Goal: Task Accomplishment & Management: Manage account settings

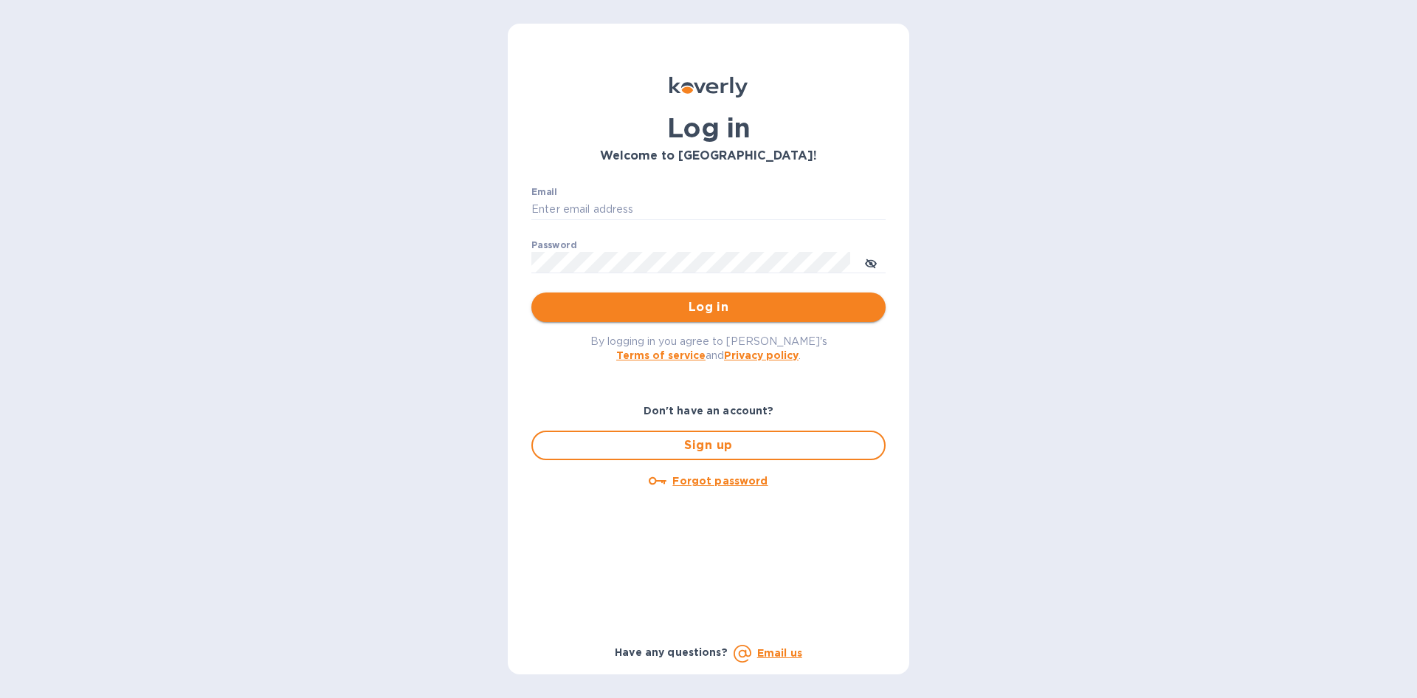
type input "[EMAIL_ADDRESS][DOMAIN_NAME]"
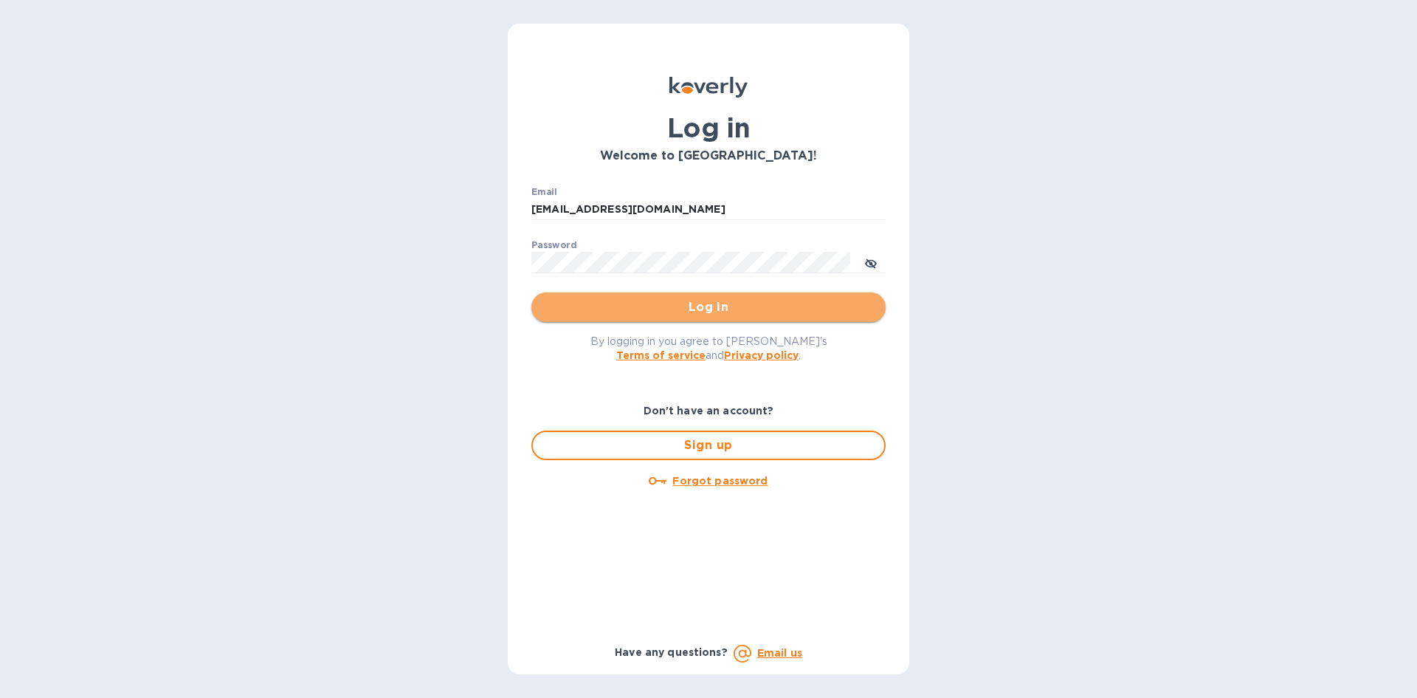
click at [755, 305] on span "Log in" at bounding box center [708, 307] width 331 height 18
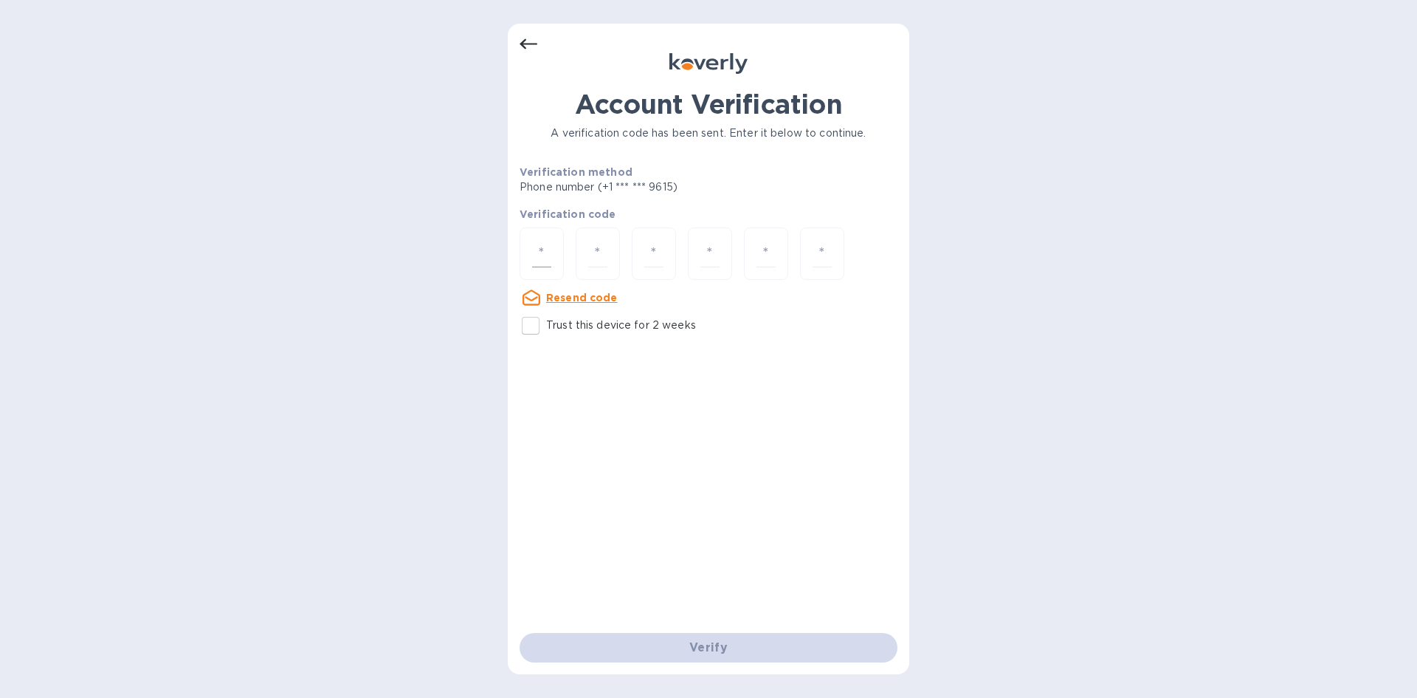
drag, startPoint x: 561, startPoint y: 255, endPoint x: 554, endPoint y: 250, distance: 8.4
click at [559, 255] on div at bounding box center [542, 253] width 44 height 52
type input "1"
type input "4"
type input "5"
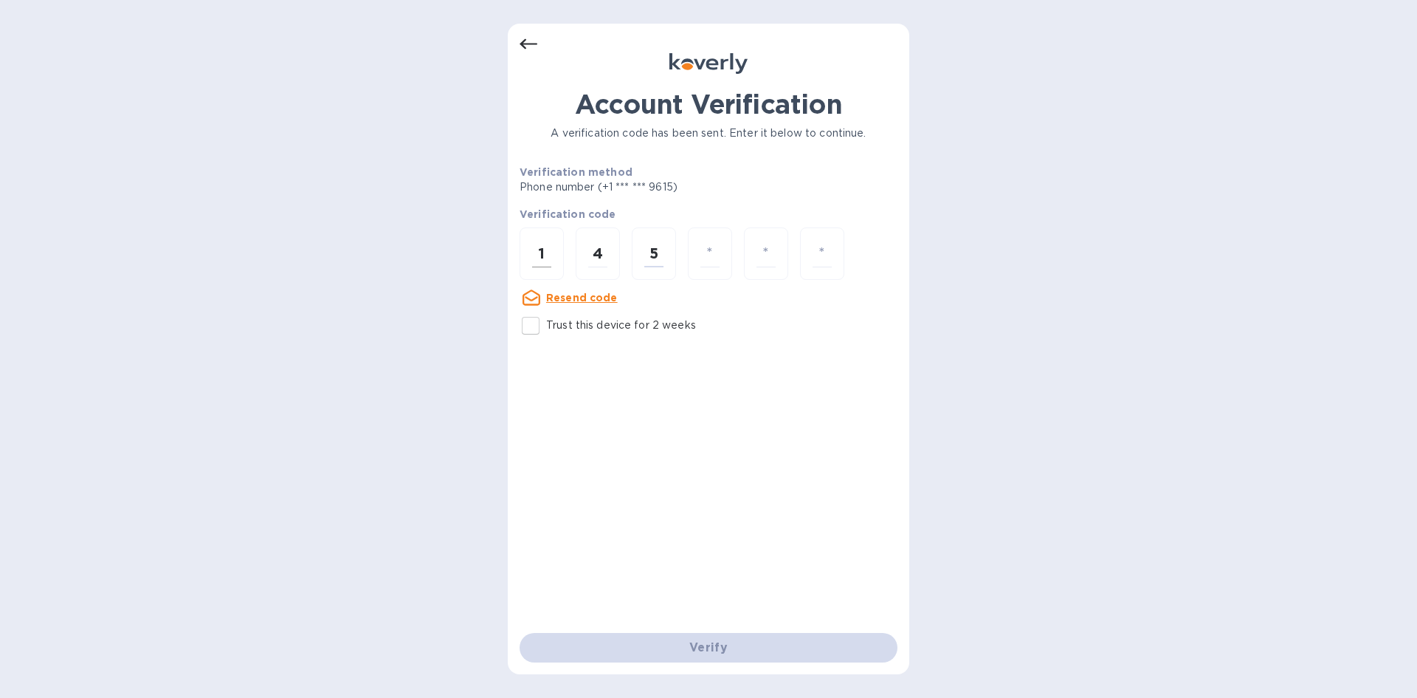
type input "8"
type input "7"
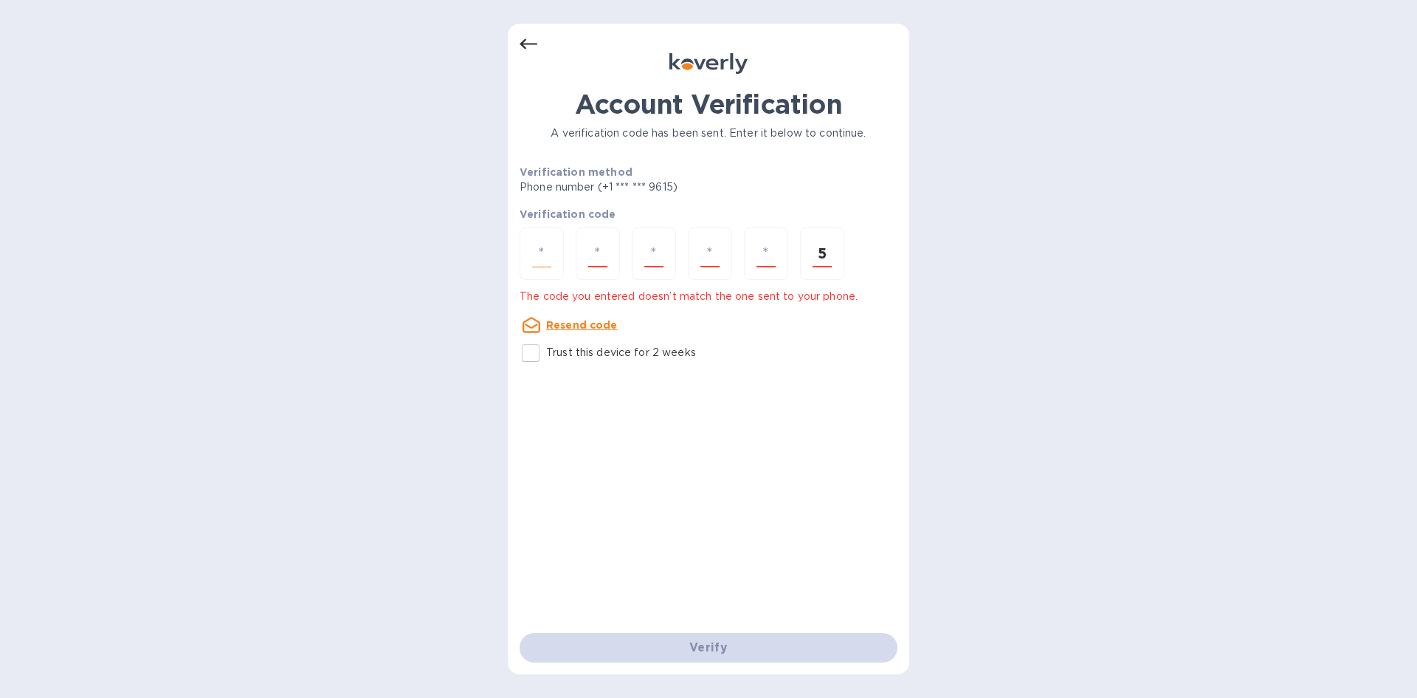
type input "5"
click at [547, 250] on input "number" at bounding box center [541, 253] width 19 height 27
type input "1"
type input "4"
type input "5"
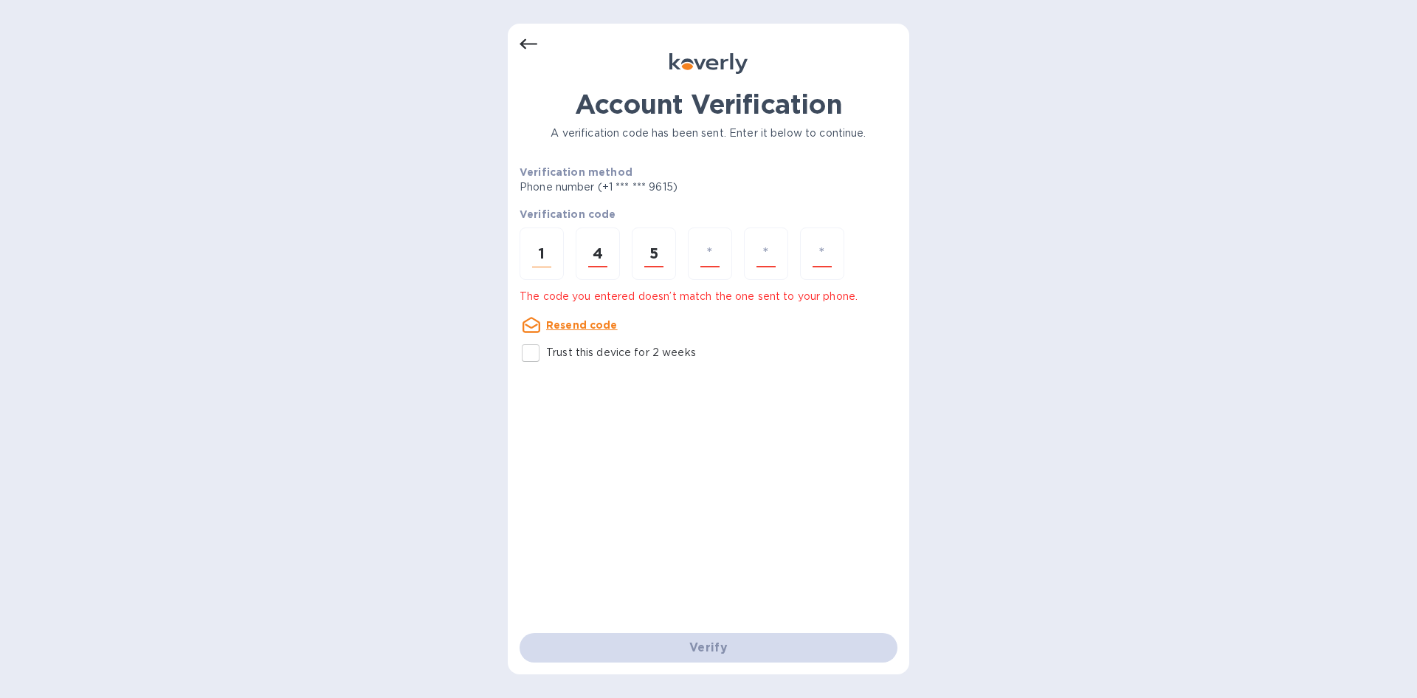
type input "8"
type input "7"
type input "1"
